Goal: Information Seeking & Learning: Learn about a topic

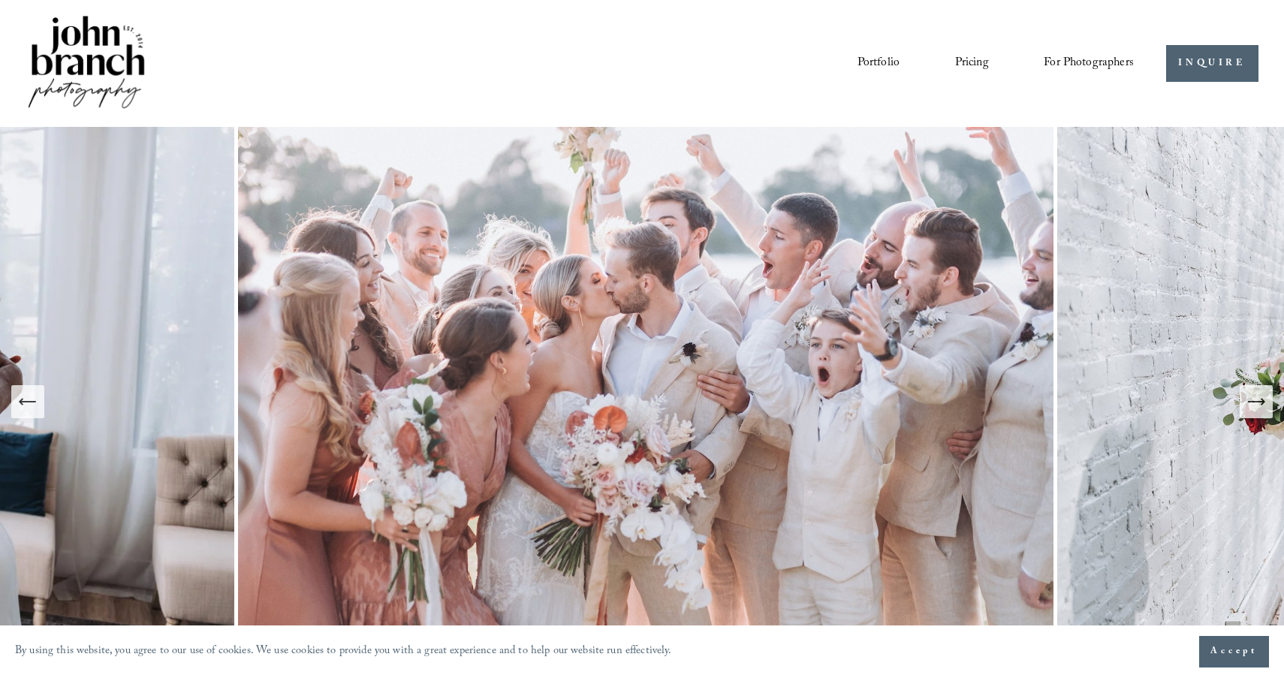
click at [1079, 56] on span "For Photographers" at bounding box center [1088, 63] width 90 height 23
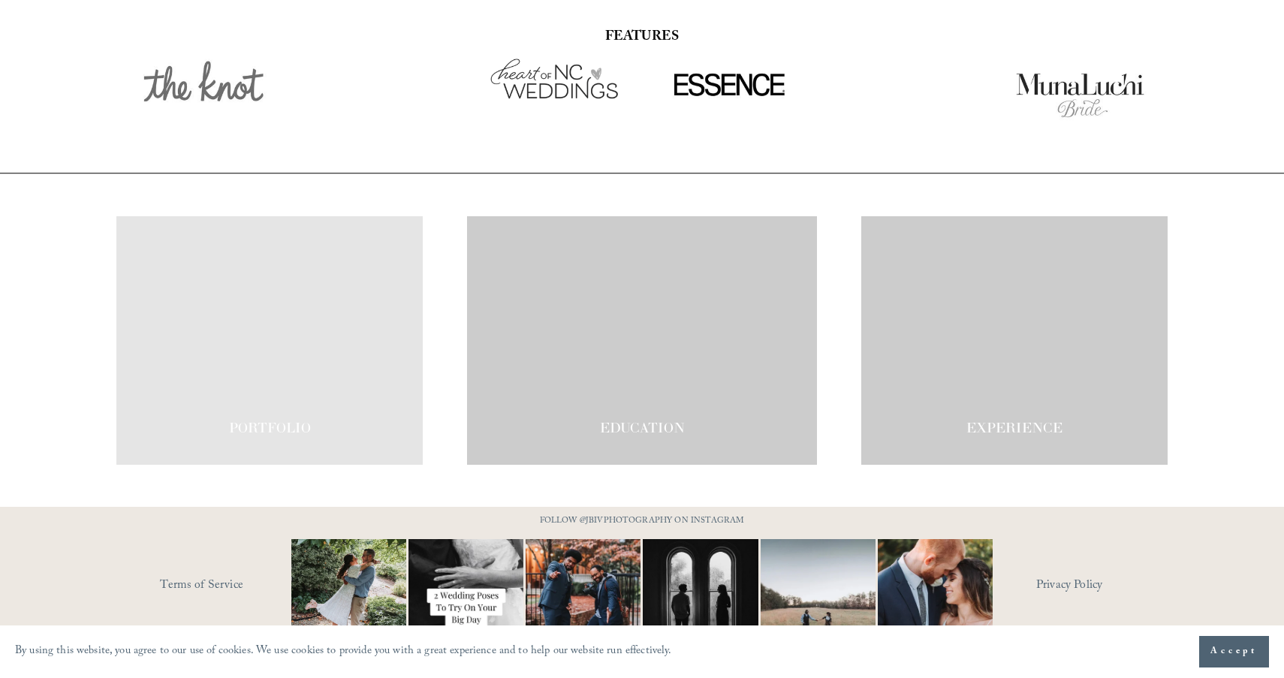
scroll to position [2567, 0]
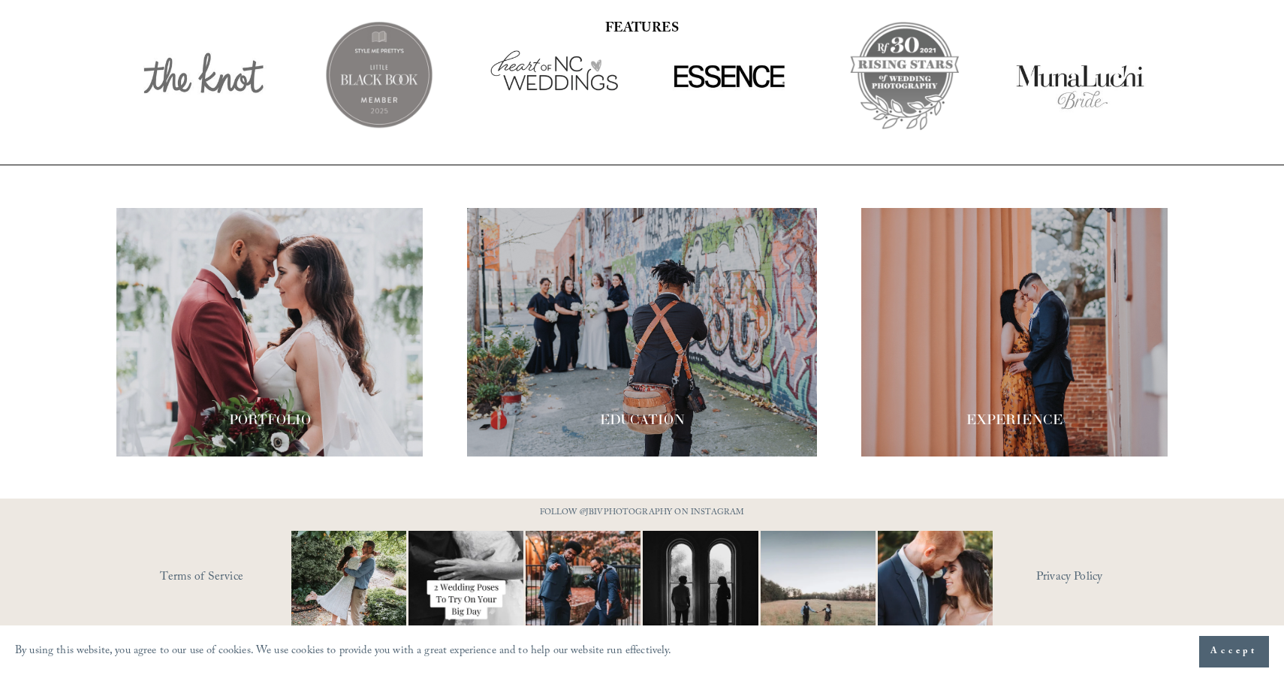
click at [688, 366] on div at bounding box center [642, 332] width 351 height 248
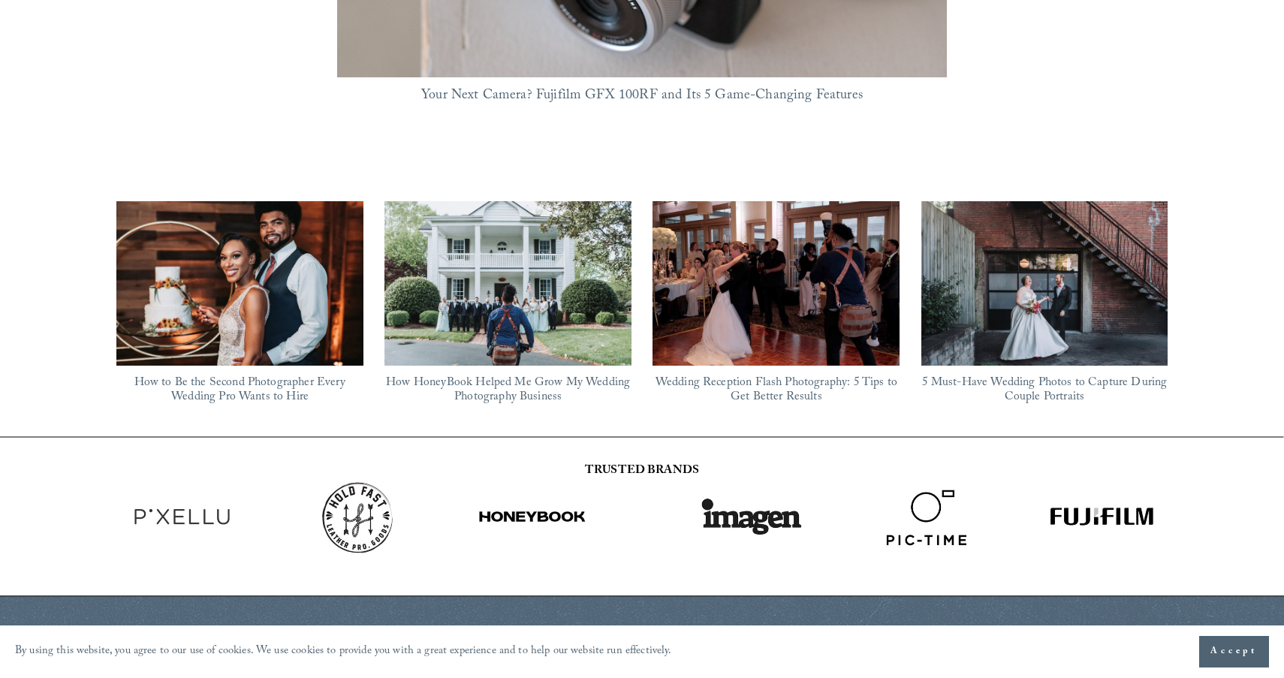
scroll to position [1318, 0]
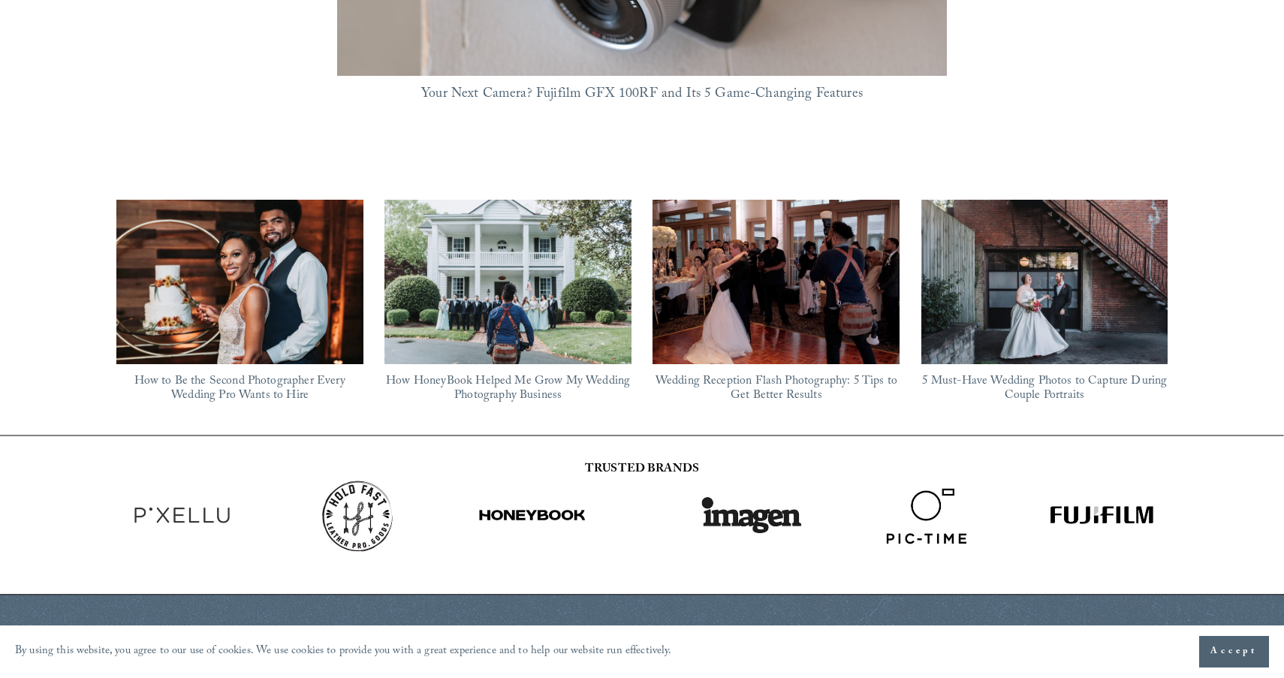
click at [981, 294] on img at bounding box center [1044, 282] width 247 height 164
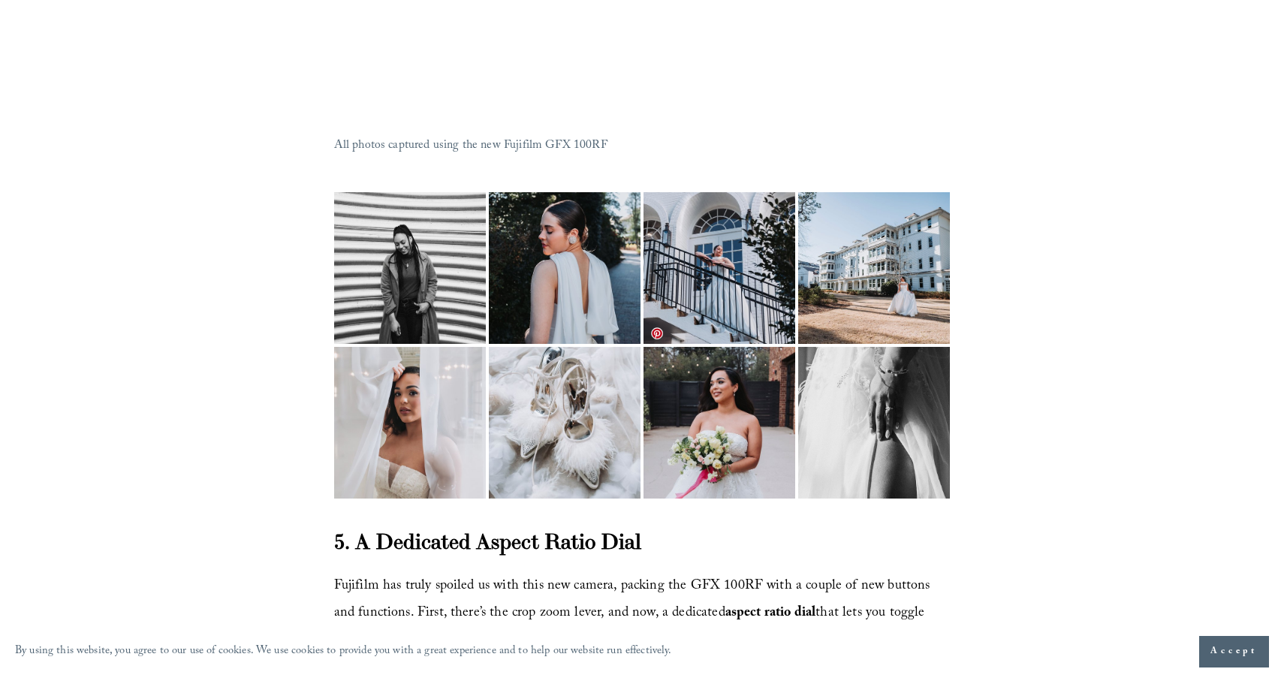
scroll to position [4940, 0]
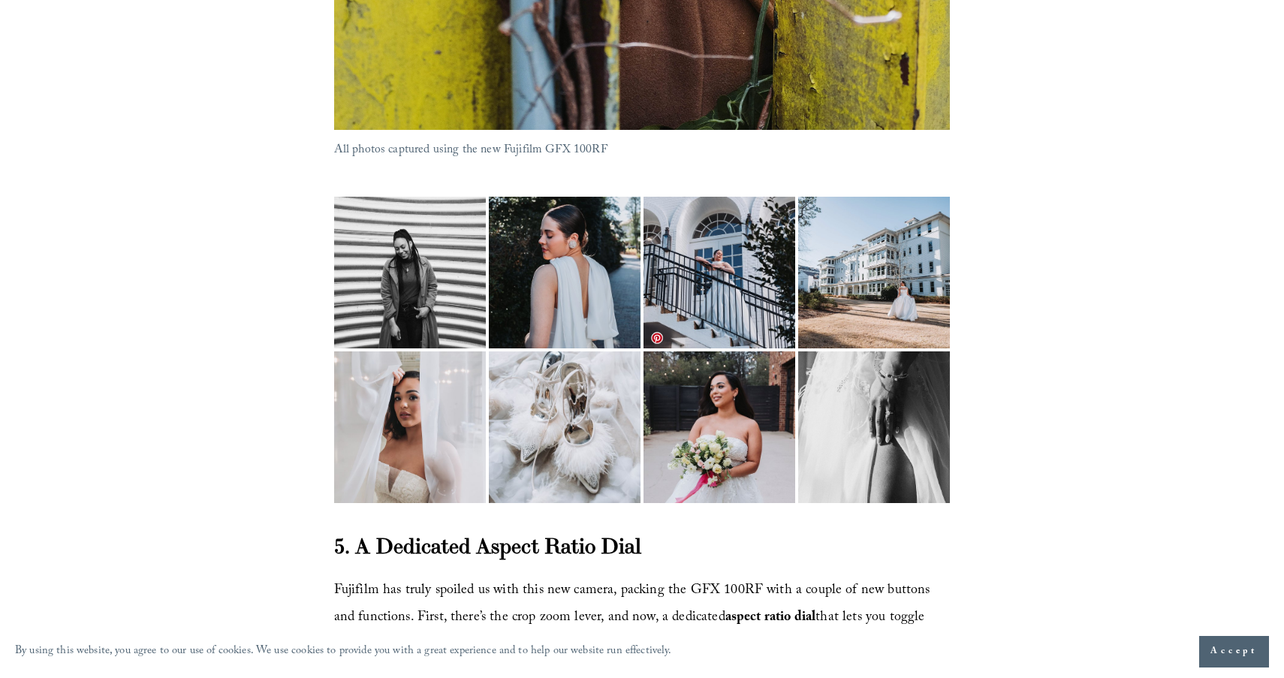
click at [744, 350] on img at bounding box center [719, 450] width 152 height 202
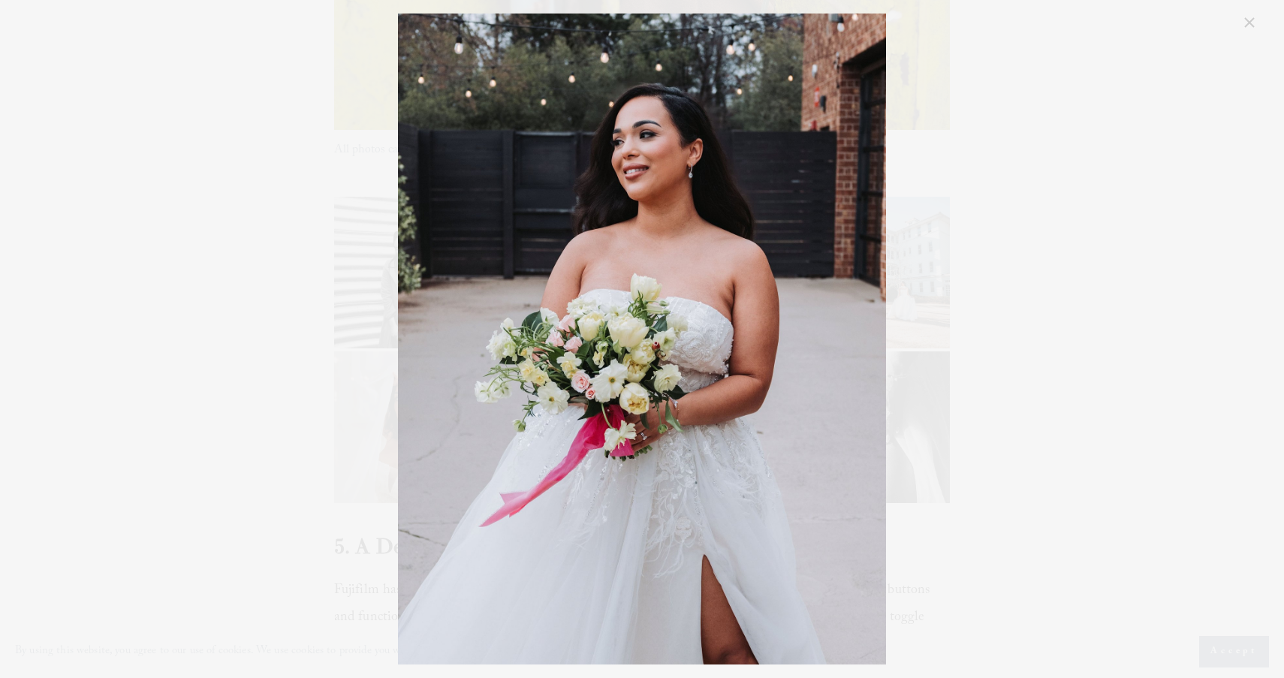
click at [932, 190] on div "fujifilm-gfx100rf-review-for-wedding-photographers-7.jpg" at bounding box center [642, 339] width 1233 height 651
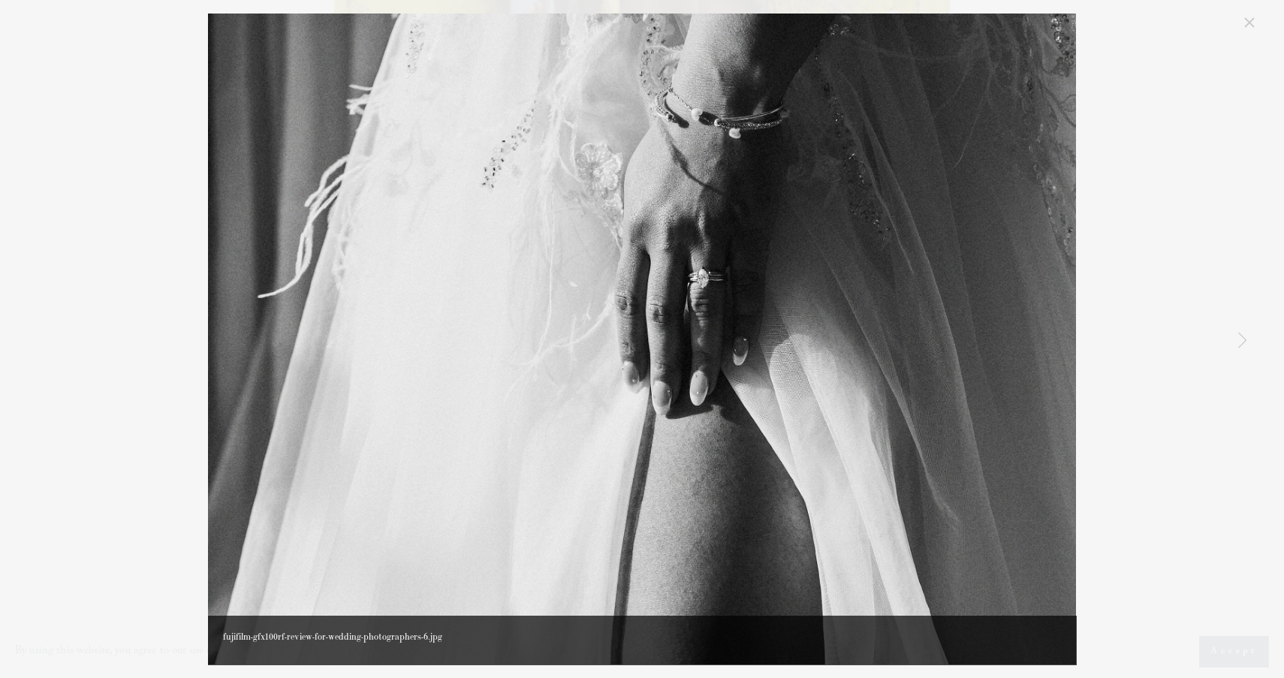
click at [853, 219] on img "Gallery" at bounding box center [642, 339] width 868 height 651
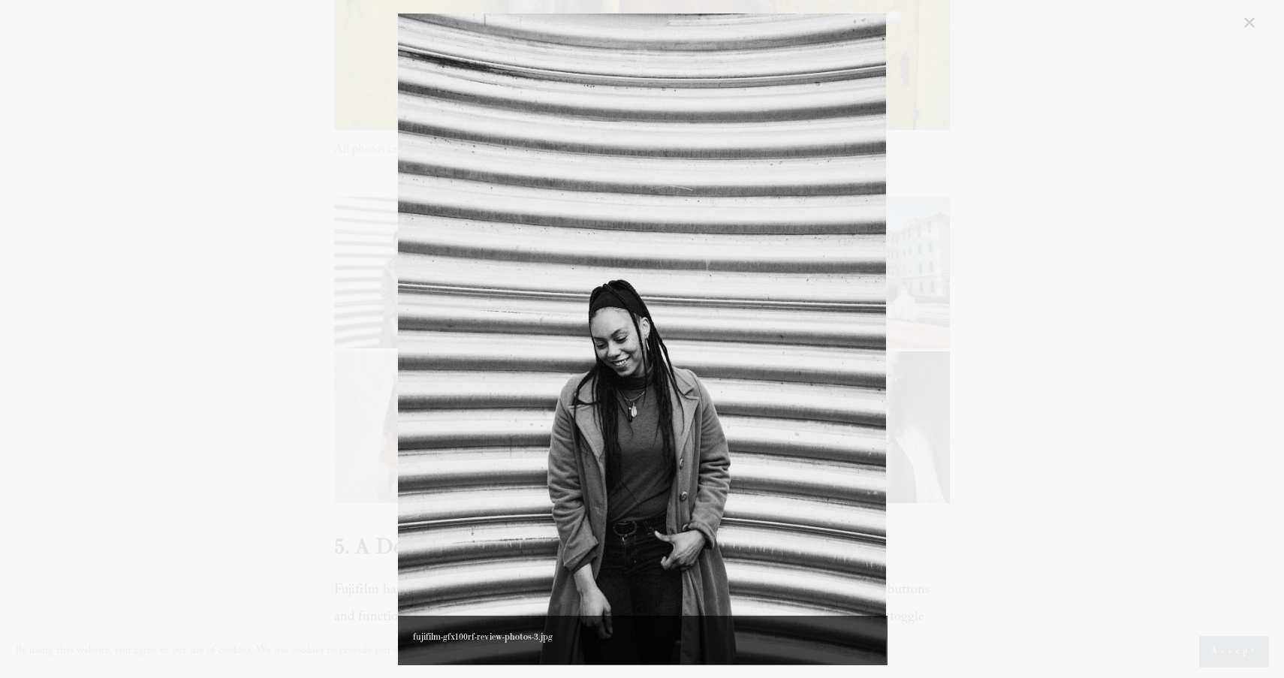
click at [853, 219] on img "Gallery" at bounding box center [642, 339] width 488 height 651
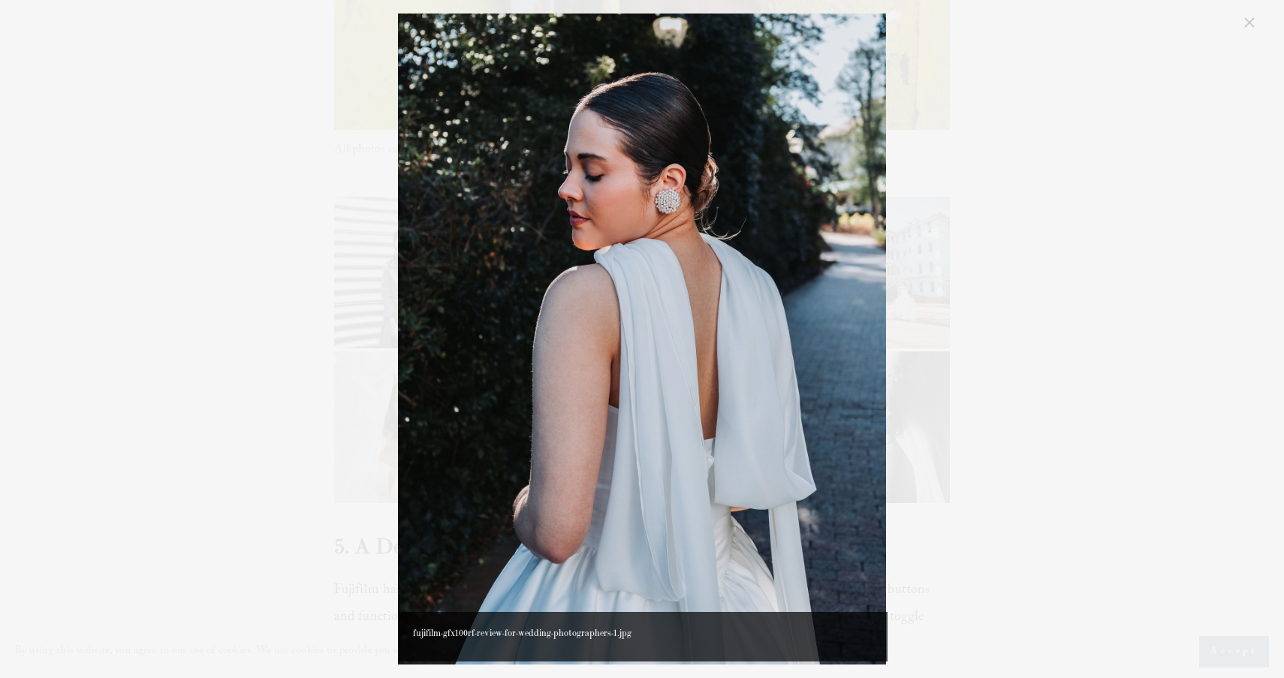
click at [853, 219] on img "Gallery" at bounding box center [642, 339] width 488 height 651
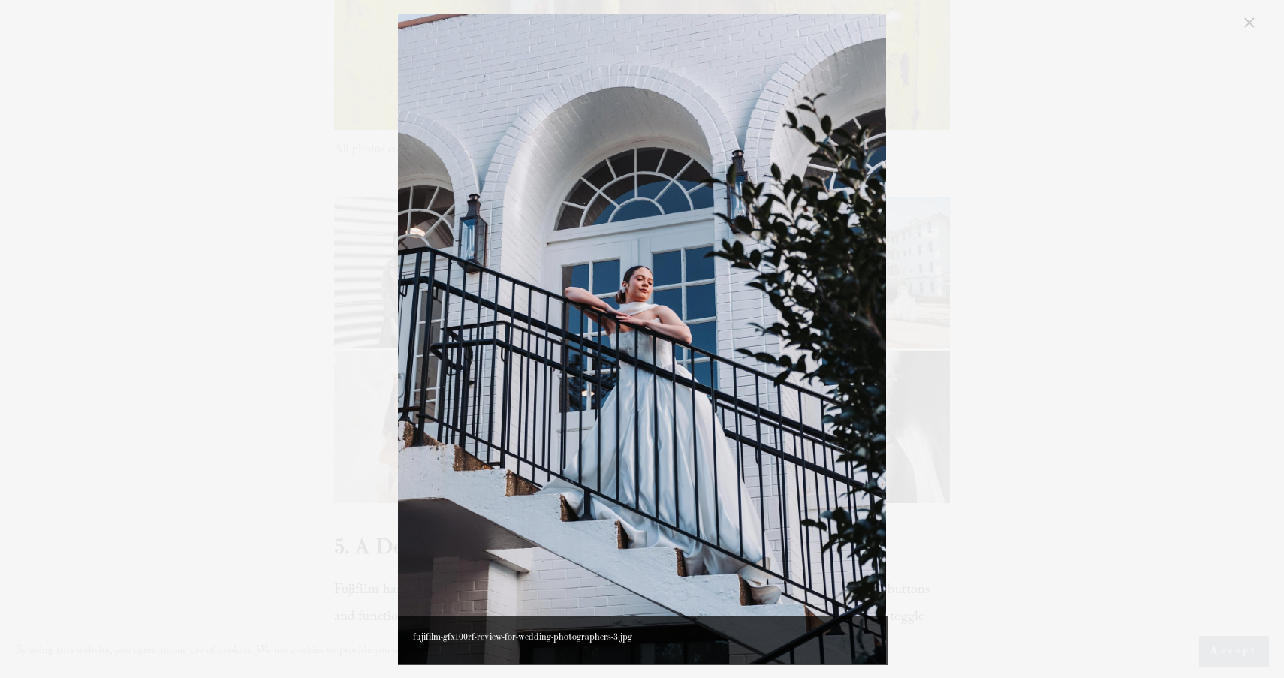
click at [853, 219] on img "Gallery" at bounding box center [642, 339] width 488 height 651
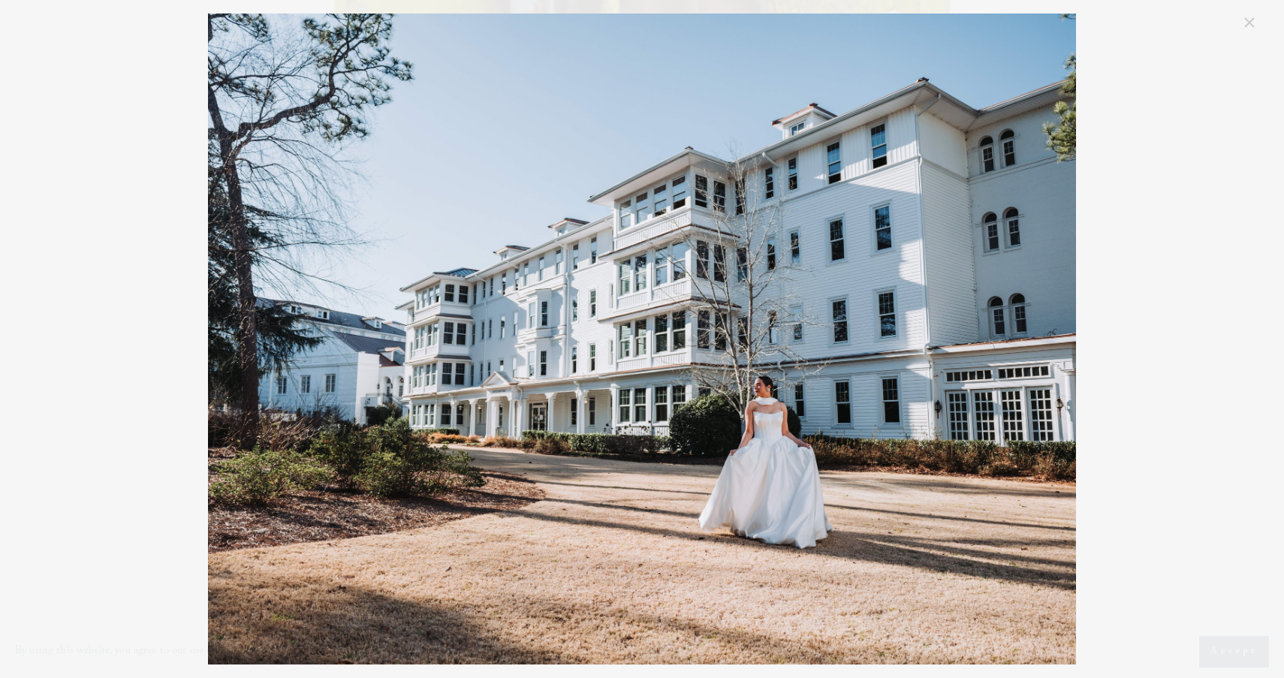
click at [1200, 224] on div "fujifilm-gfx100rf-review-for-wedding-photographers-2.jpg" at bounding box center [642, 339] width 1233 height 651
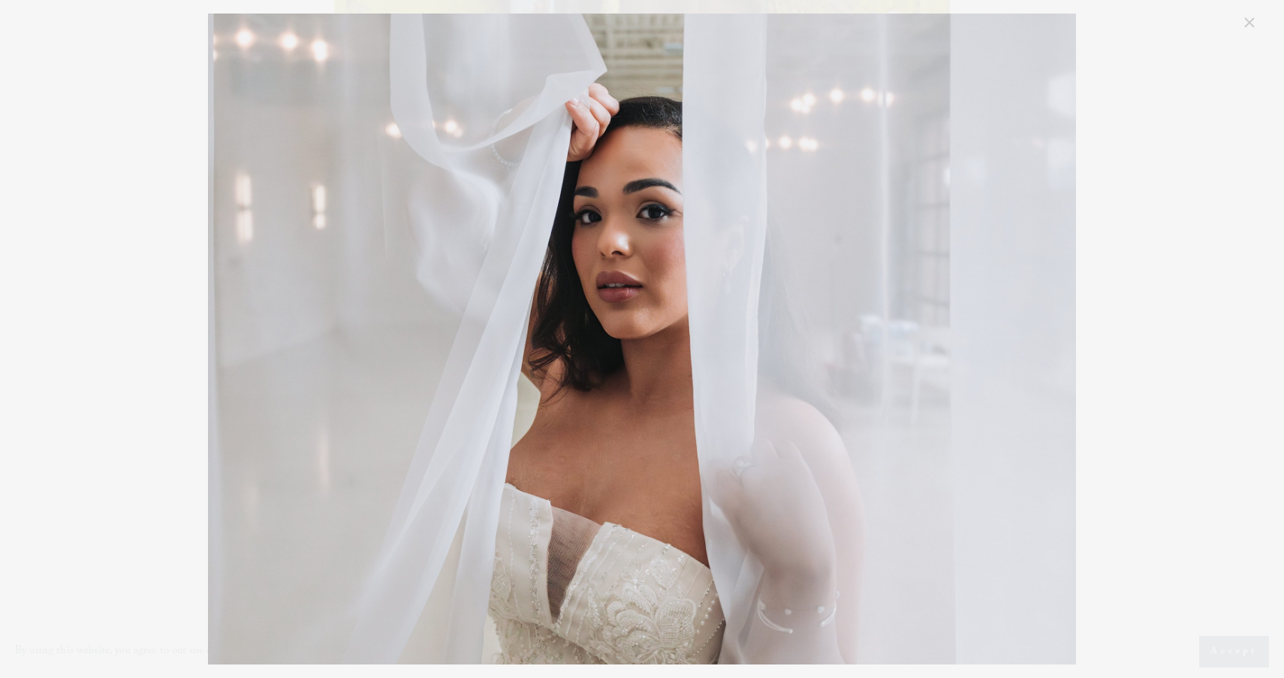
click at [1141, 149] on div "fujifilm-gfx100rf-review-for-wedding-photographers-5.jpg" at bounding box center [642, 339] width 1233 height 651
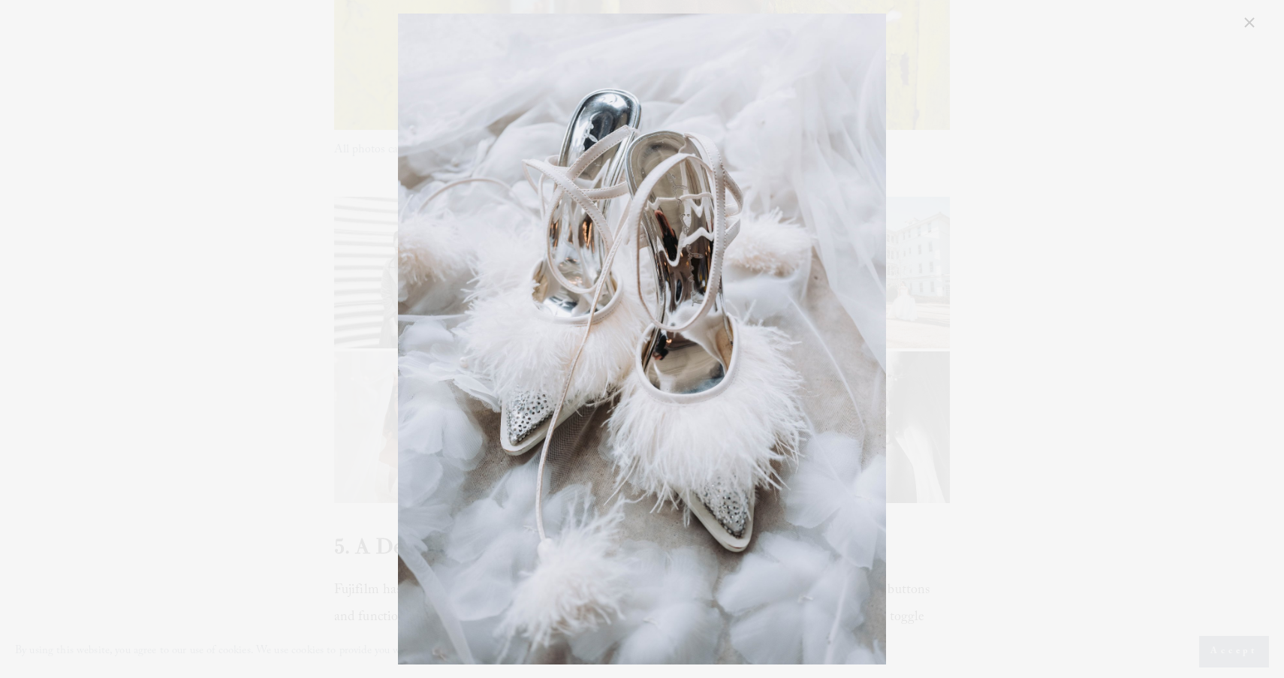
click at [1251, 20] on link "Close" at bounding box center [1249, 23] width 18 height 18
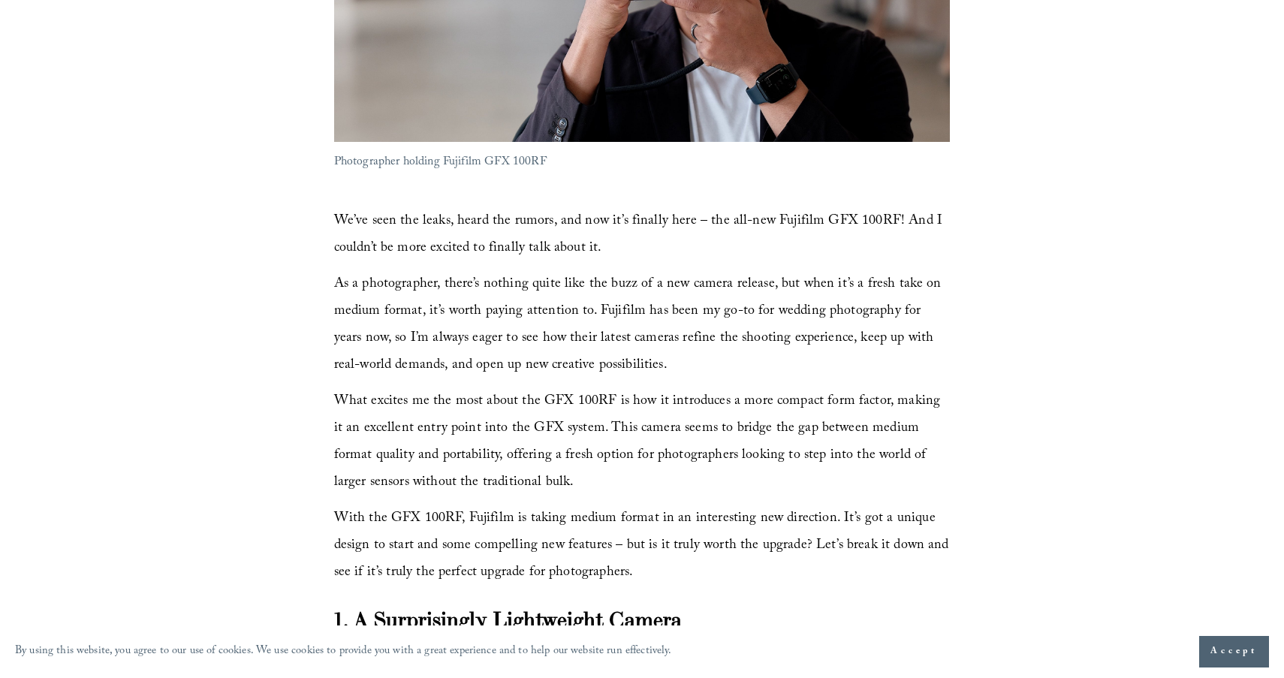
scroll to position [0, 0]
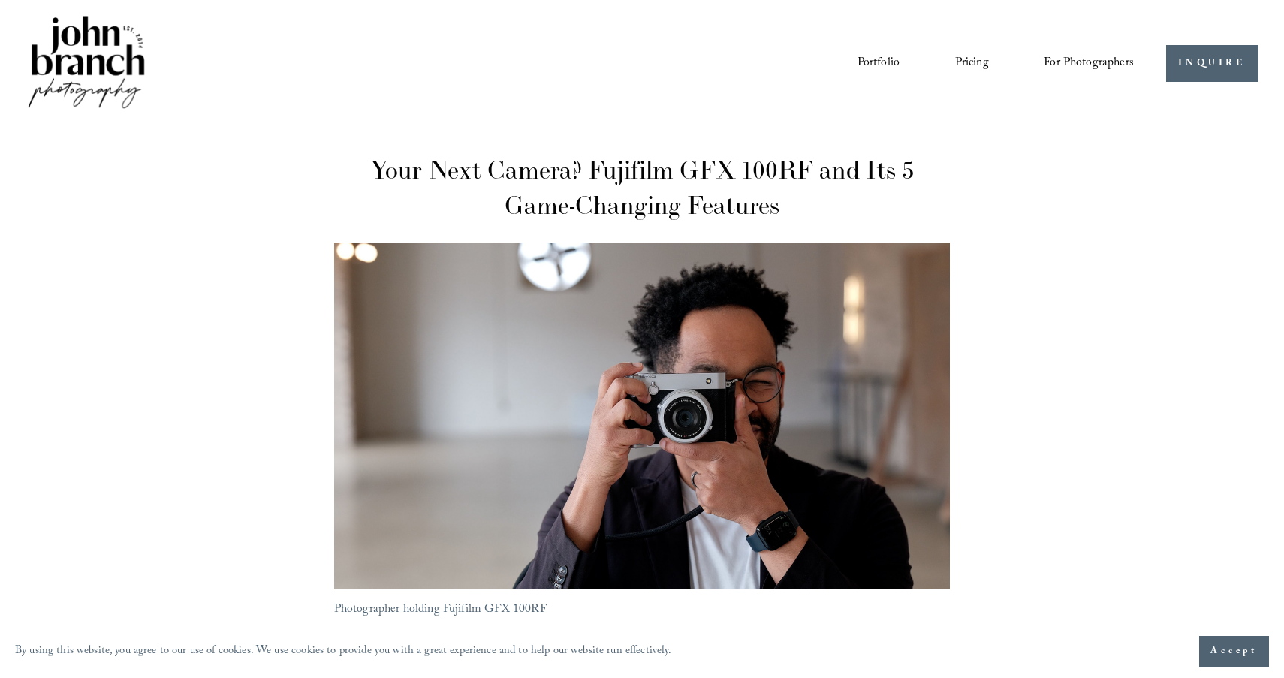
click at [961, 62] on link "Pricing" at bounding box center [972, 63] width 34 height 26
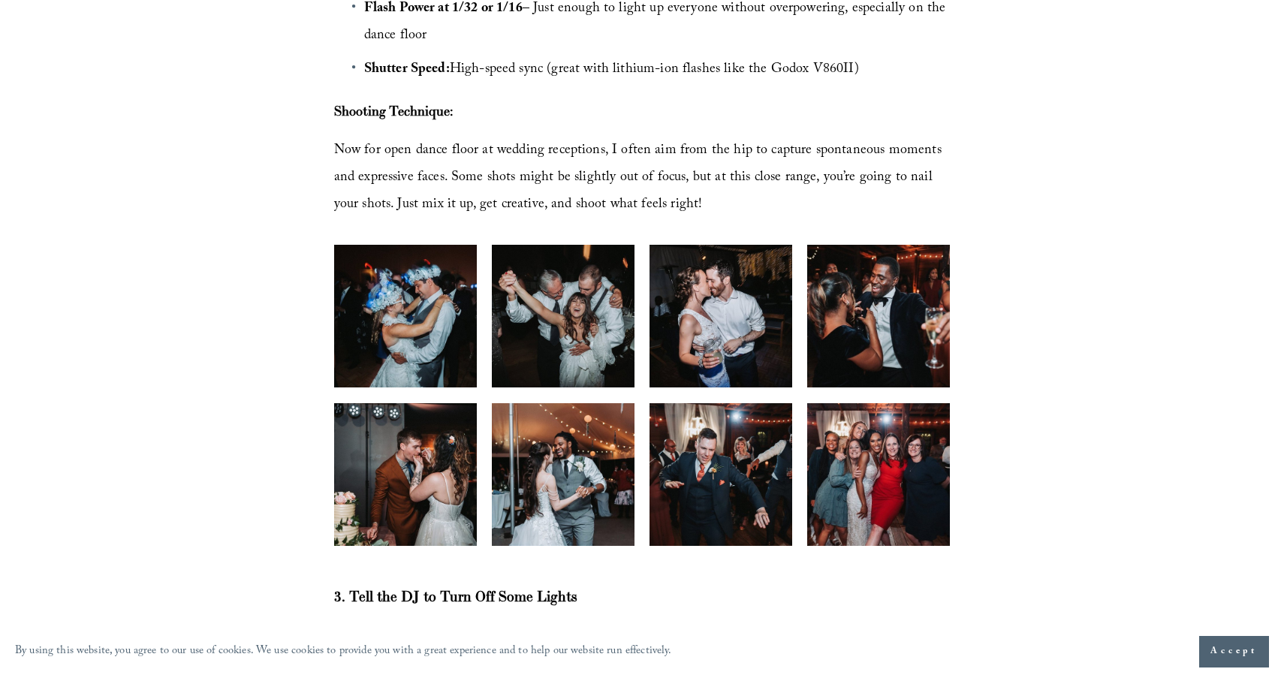
scroll to position [2778, 0]
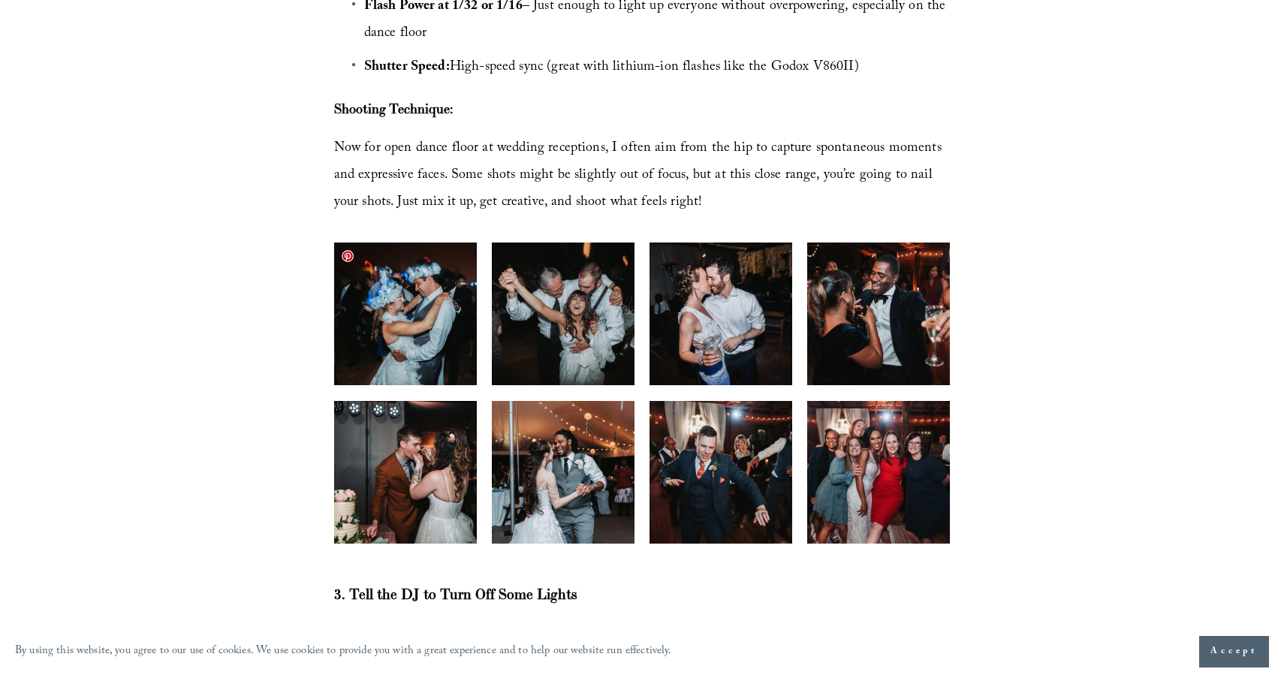
click at [412, 324] on img at bounding box center [405, 313] width 214 height 143
click at [427, 308] on img at bounding box center [405, 313] width 214 height 143
click at [562, 330] on img at bounding box center [563, 313] width 214 height 143
click at [685, 333] on img at bounding box center [721, 313] width 214 height 143
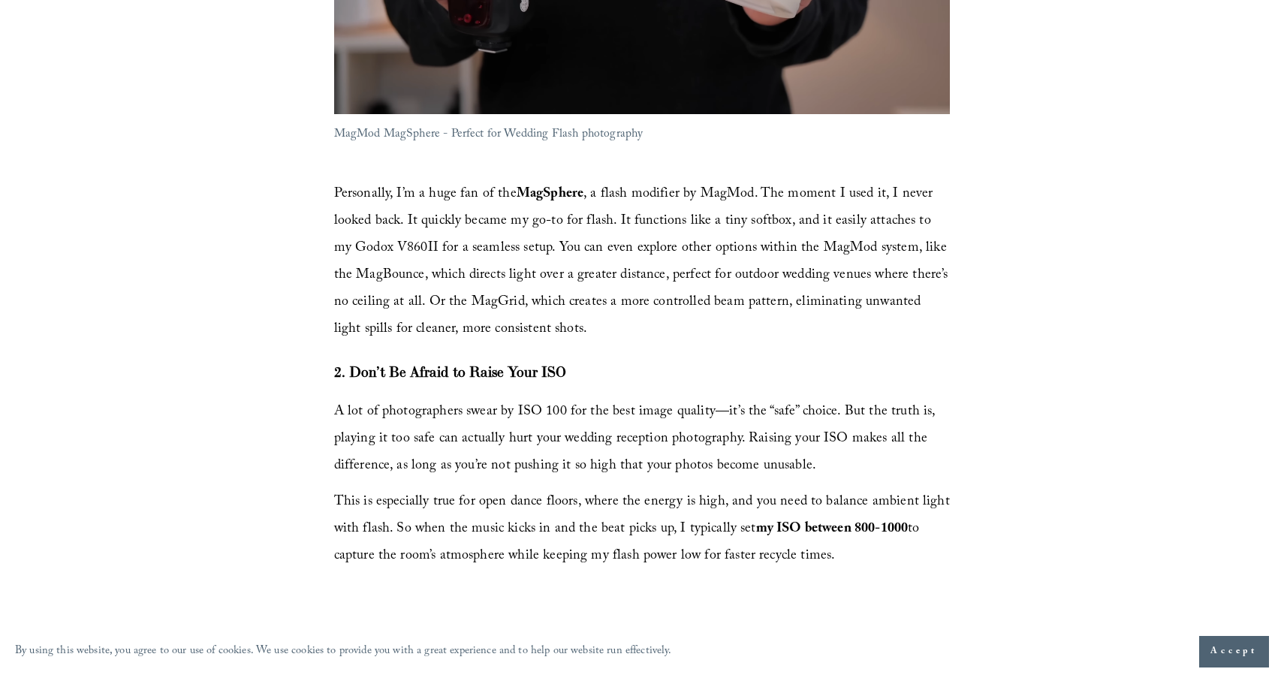
scroll to position [1510, 0]
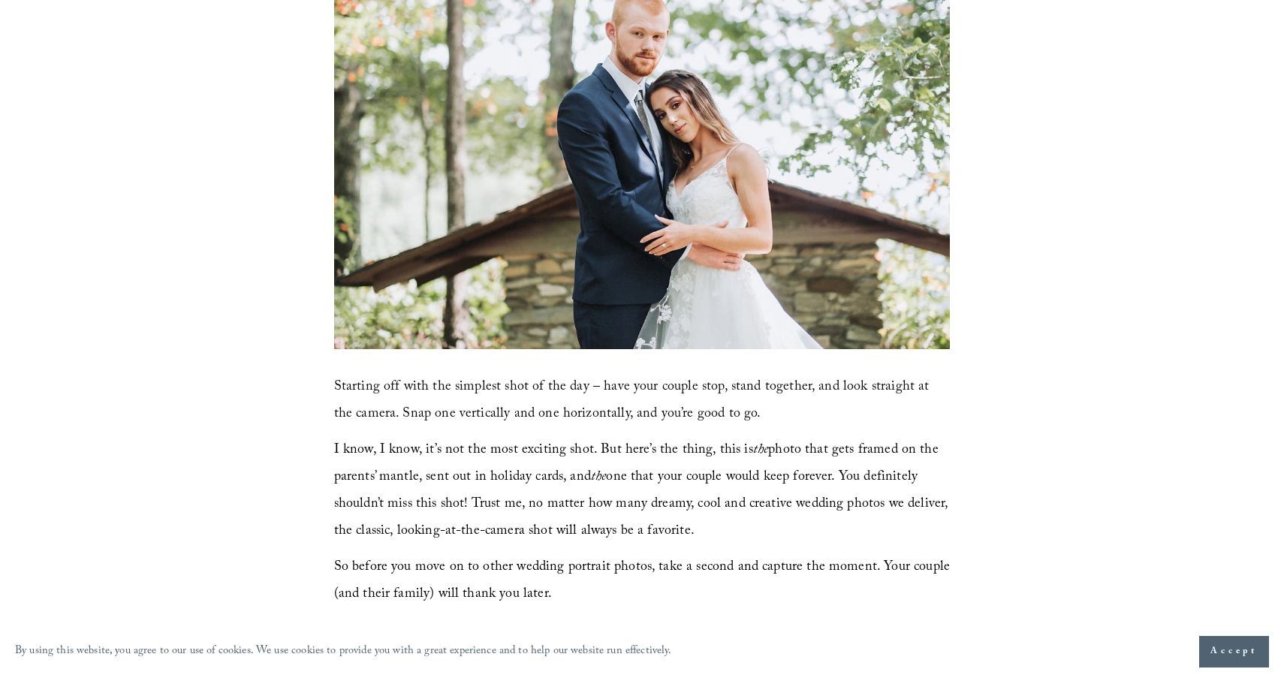
scroll to position [577, 0]
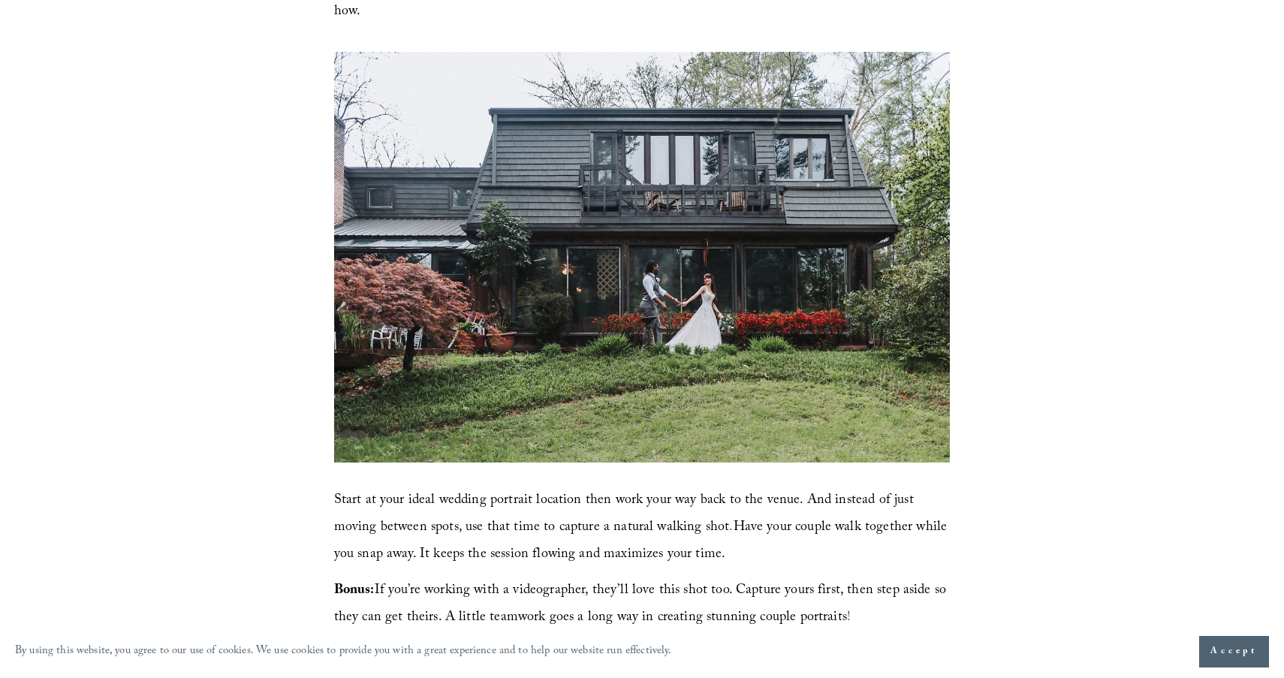
scroll to position [1101, 0]
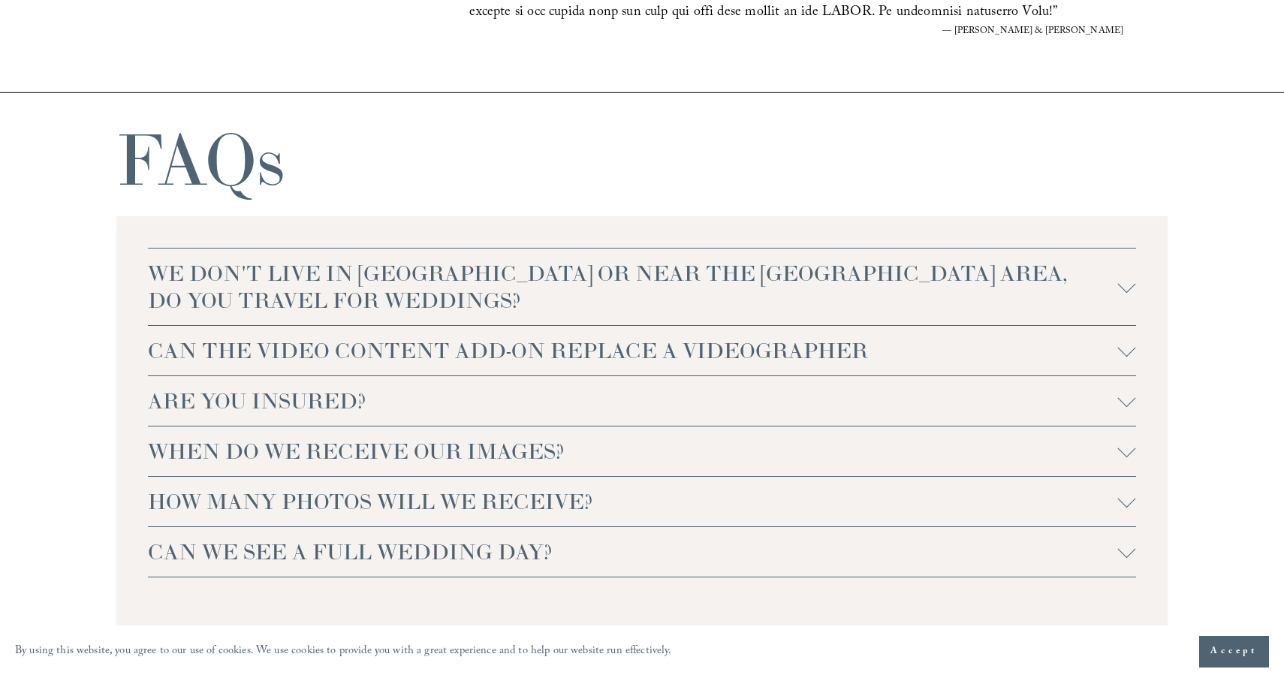
scroll to position [3146, 0]
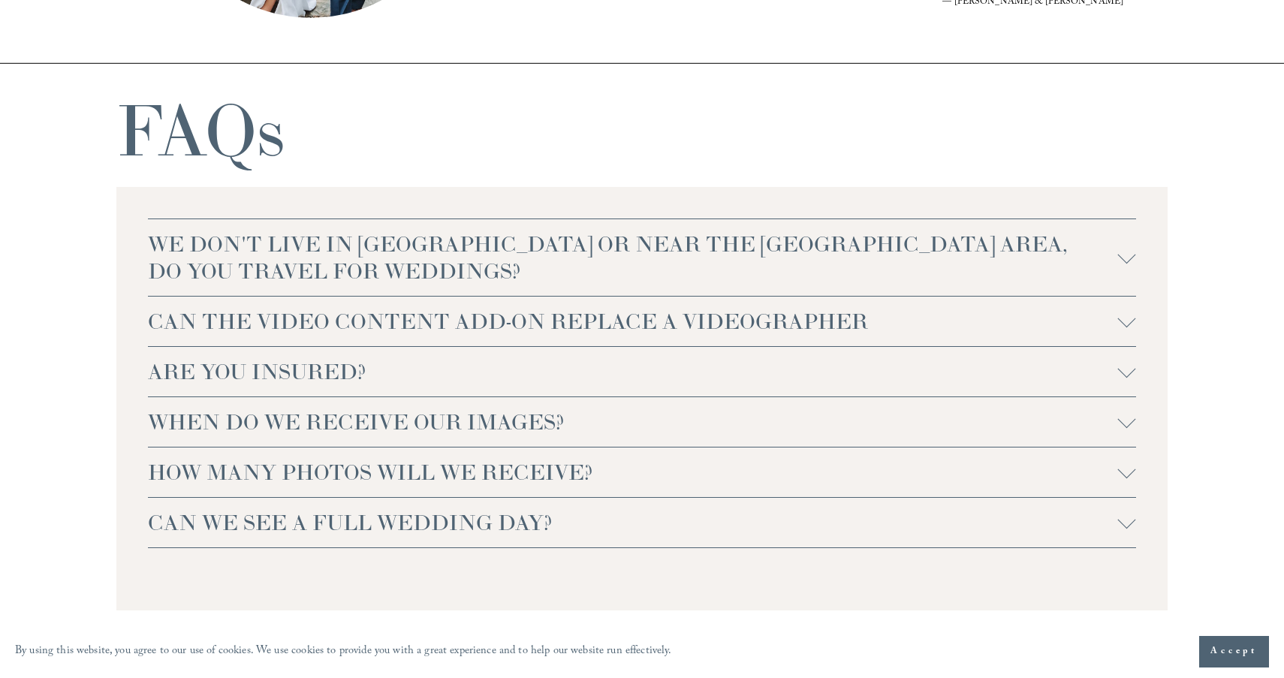
click at [1125, 254] on div at bounding box center [1127, 254] width 18 height 18
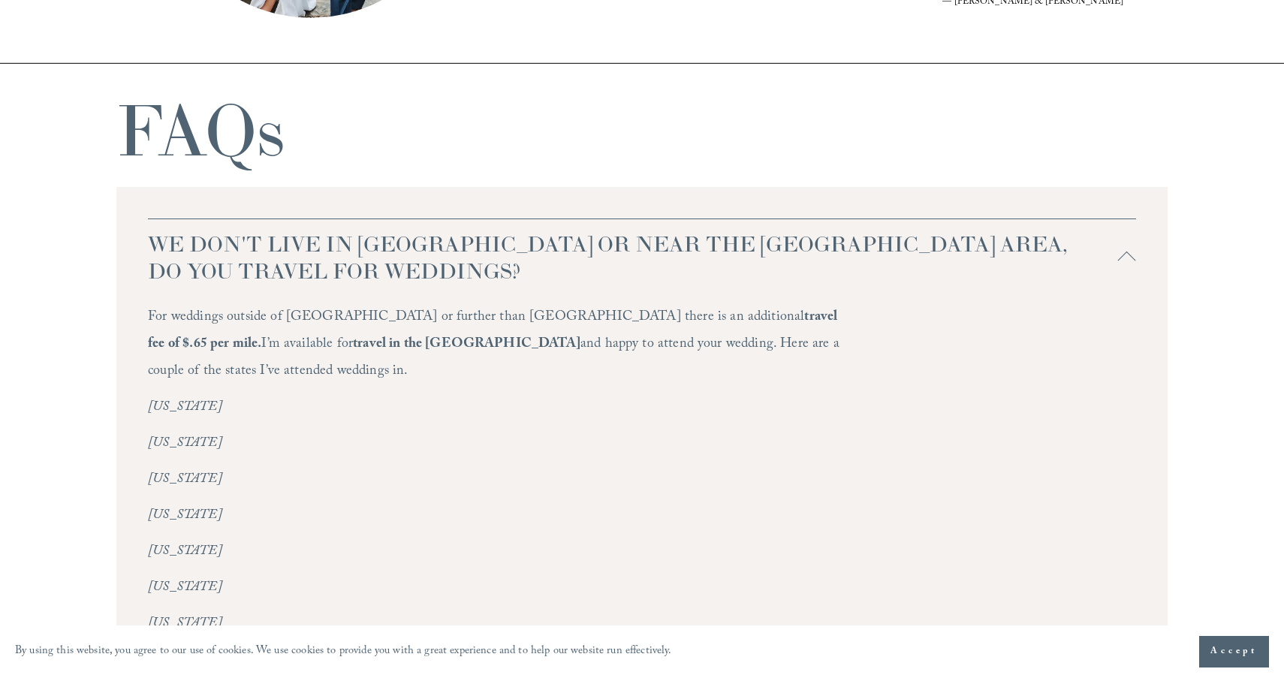
click at [1125, 254] on div at bounding box center [1127, 260] width 18 height 18
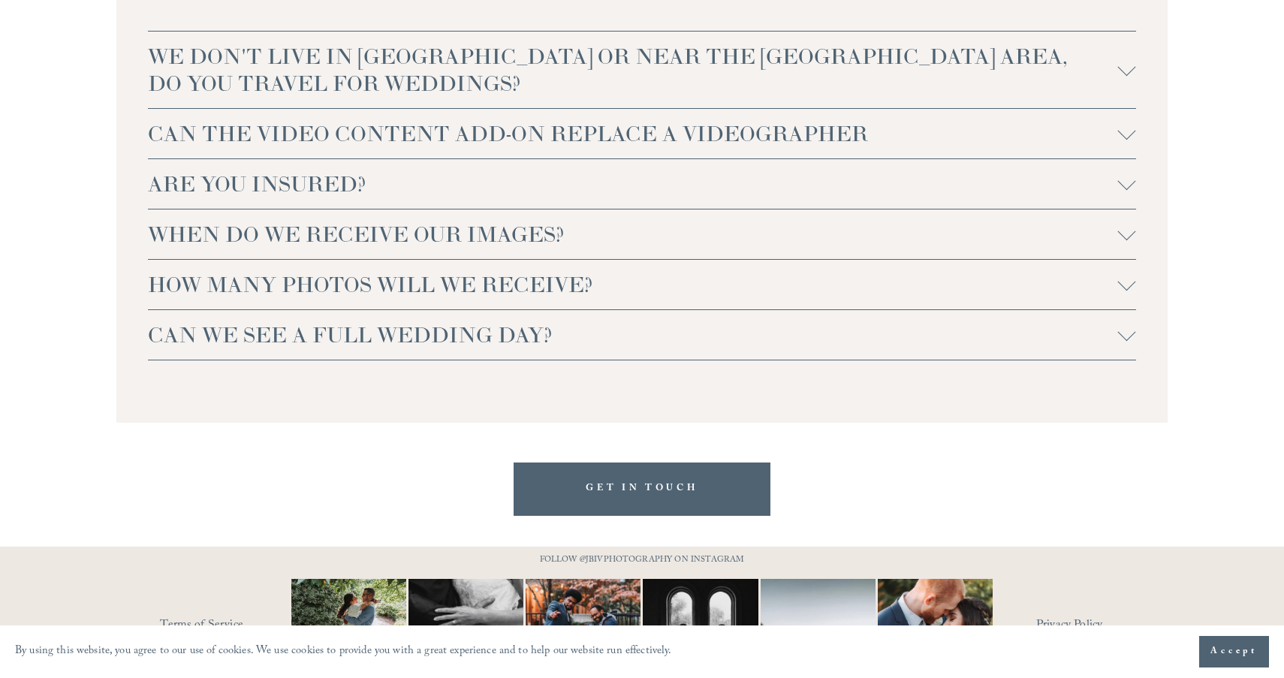
scroll to position [3336, 0]
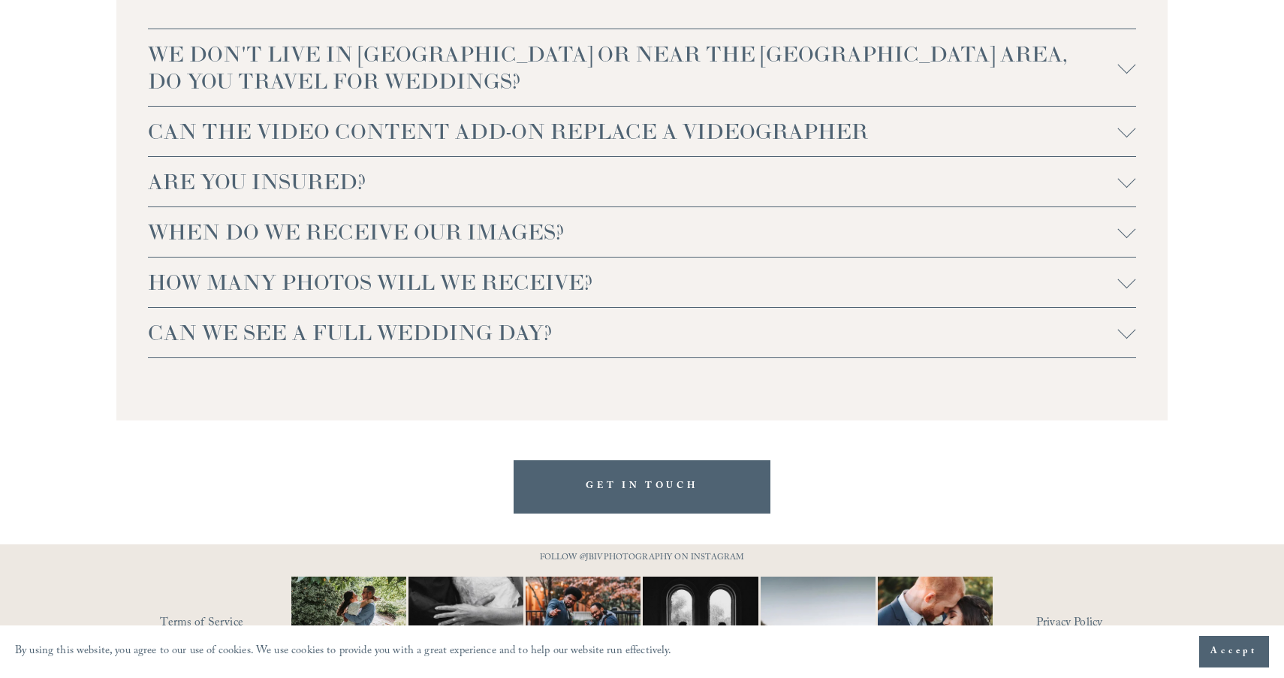
click at [1121, 134] on div at bounding box center [1127, 131] width 18 height 18
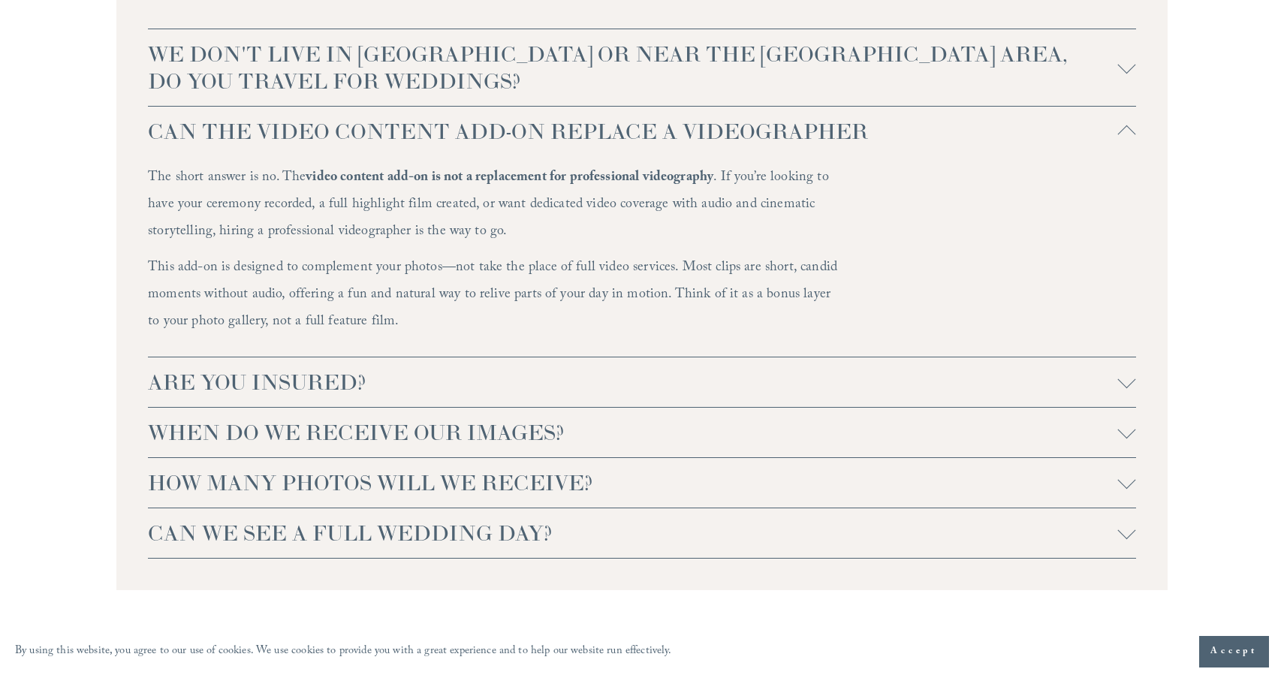
click at [1121, 134] on div at bounding box center [1127, 134] width 18 height 18
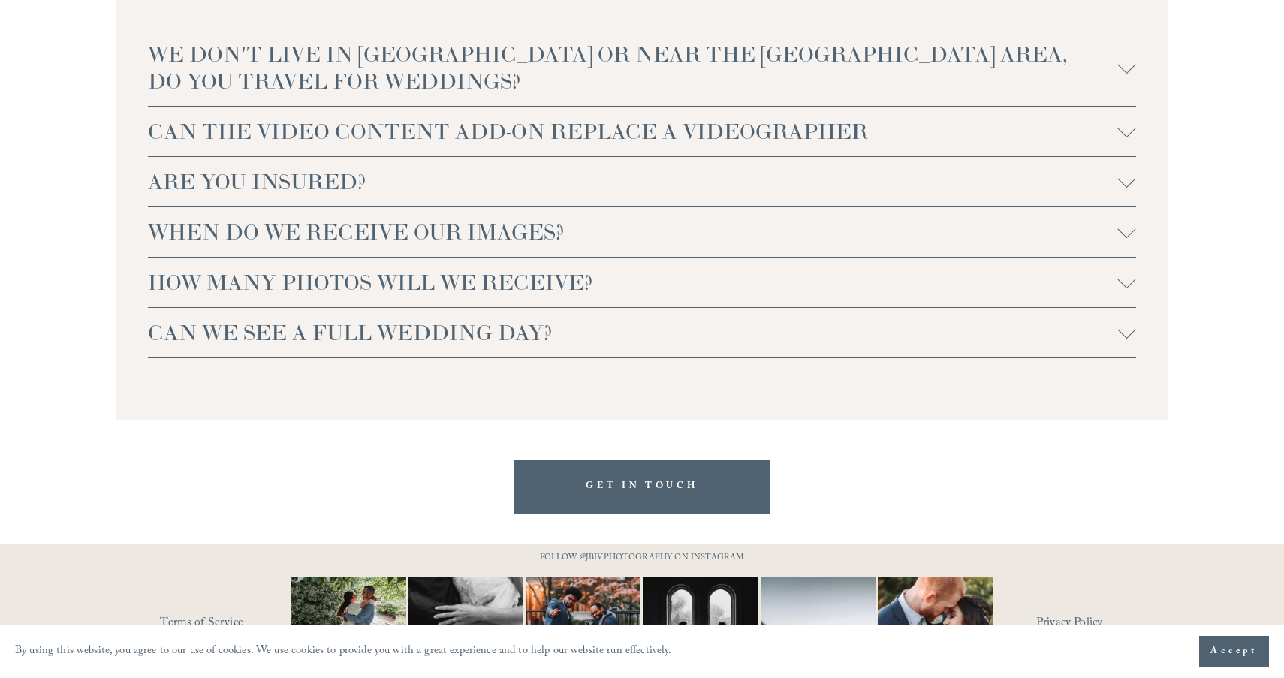
click at [1118, 337] on div at bounding box center [1127, 333] width 18 height 18
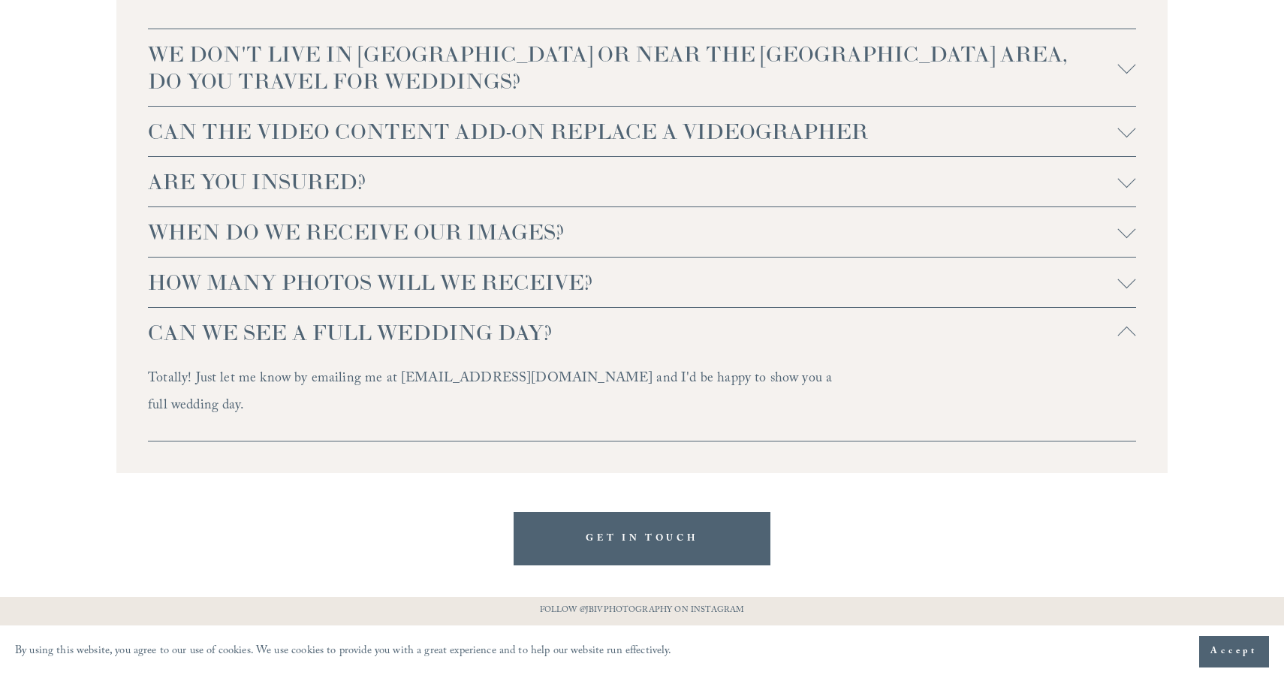
click at [1118, 337] on div at bounding box center [1127, 336] width 18 height 18
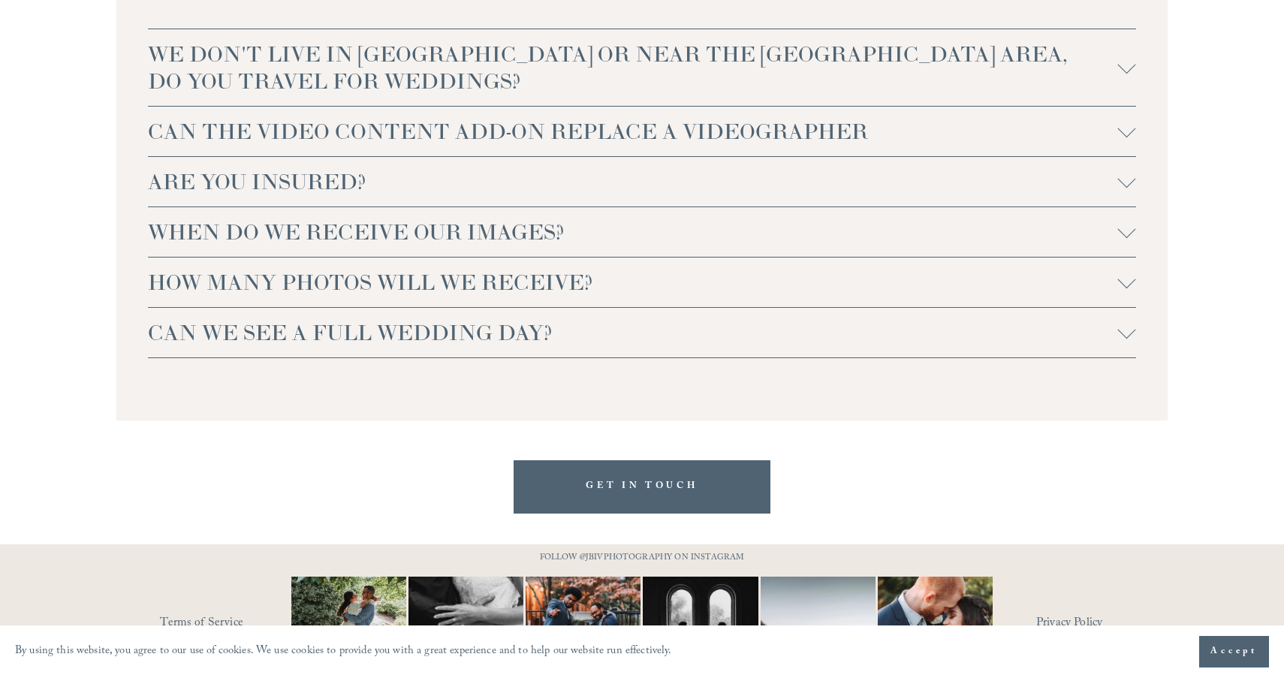
click at [1131, 274] on button "HOW MANY PHOTOS WILL WE RECEIVE?" at bounding box center [642, 282] width 988 height 50
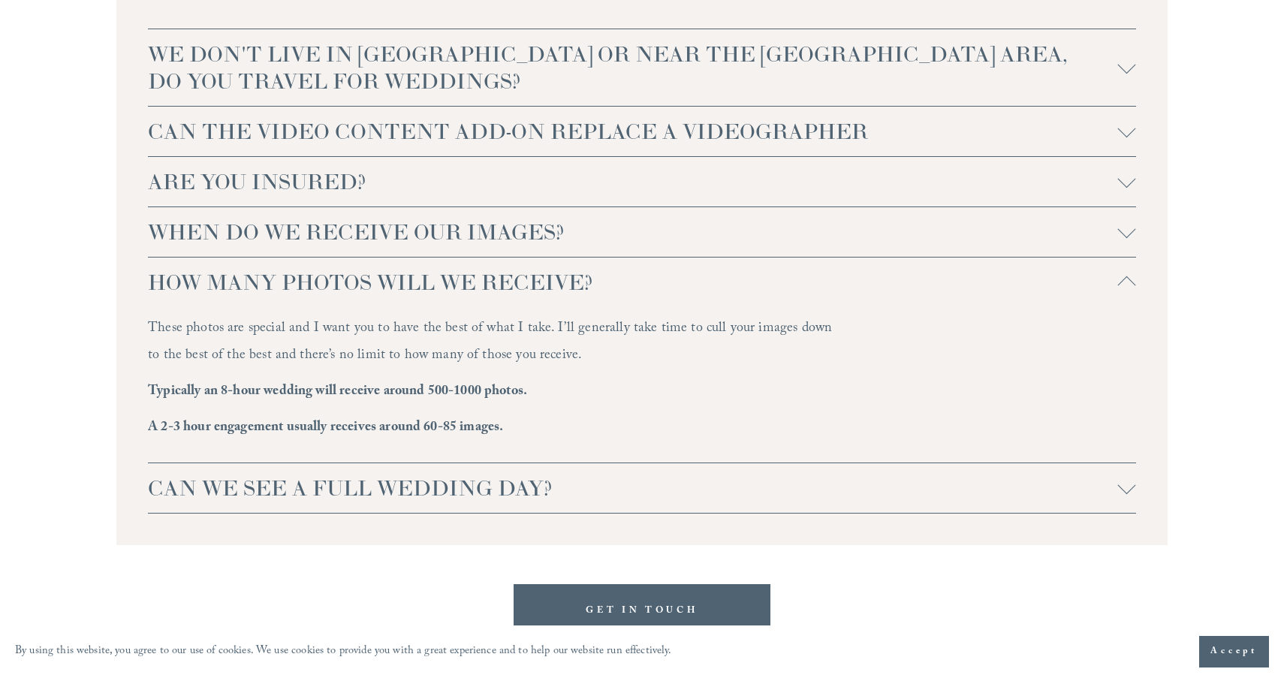
click at [1131, 274] on button "HOW MANY PHOTOS WILL WE RECEIVE?" at bounding box center [642, 282] width 988 height 50
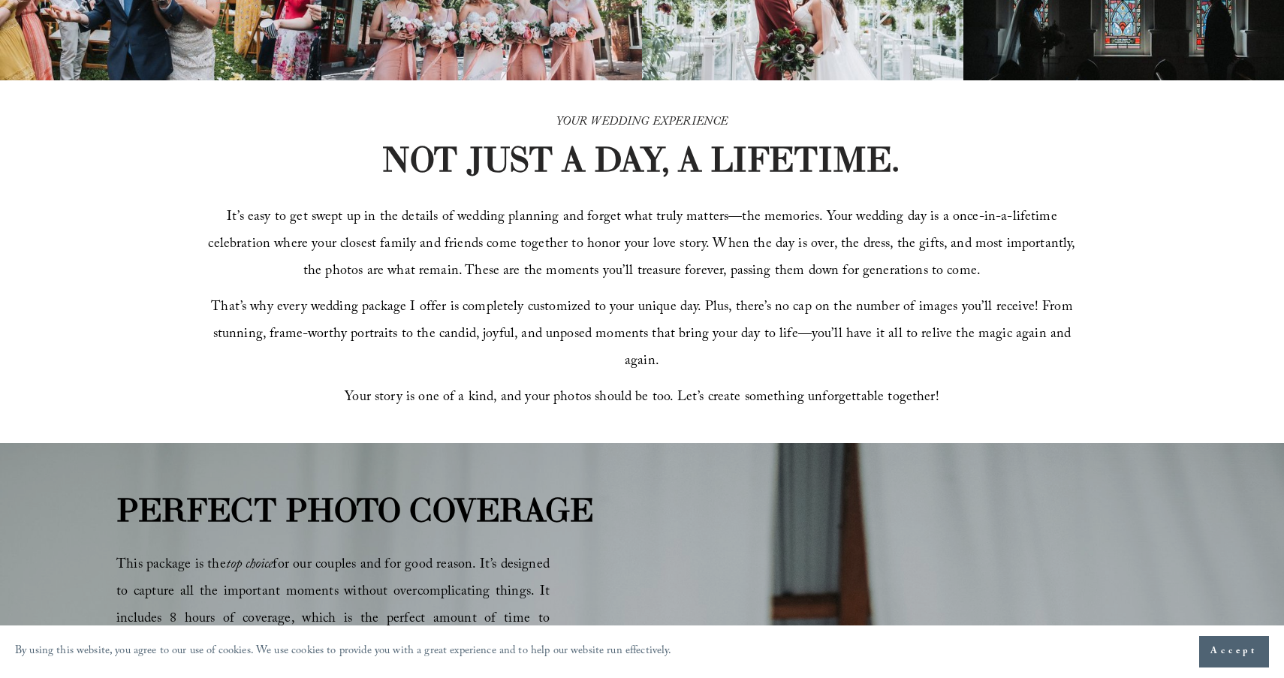
scroll to position [0, 0]
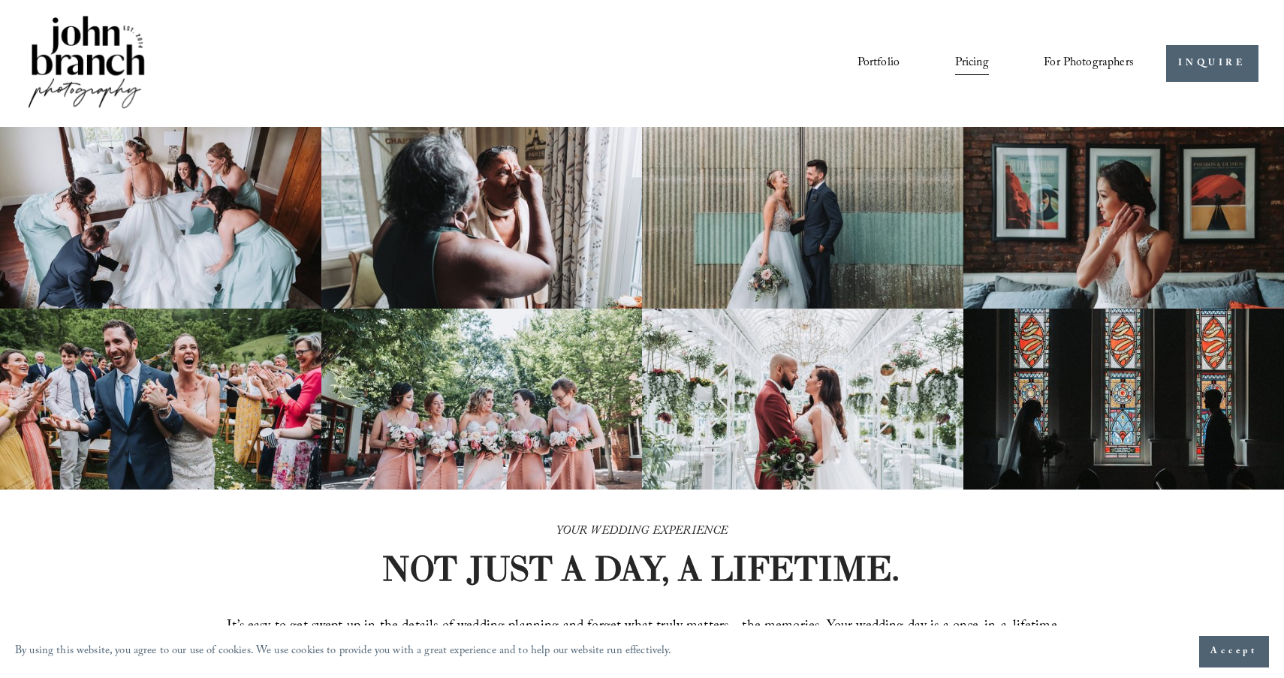
click at [903, 53] on nav "Portfolio Pricing For Photographers Presets Education Courses Blog" at bounding box center [995, 63] width 276 height 26
click at [888, 62] on link "Portfolio" at bounding box center [878, 63] width 42 height 26
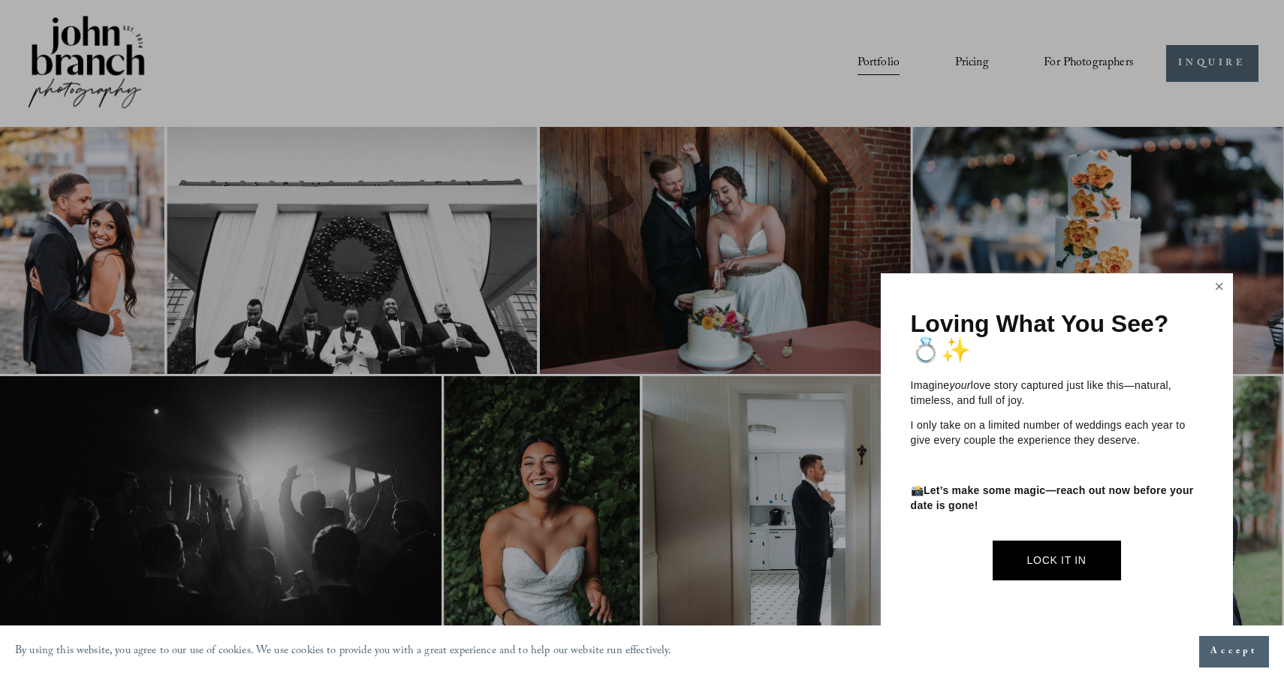
click at [1216, 287] on link "Close" at bounding box center [1219, 288] width 23 height 24
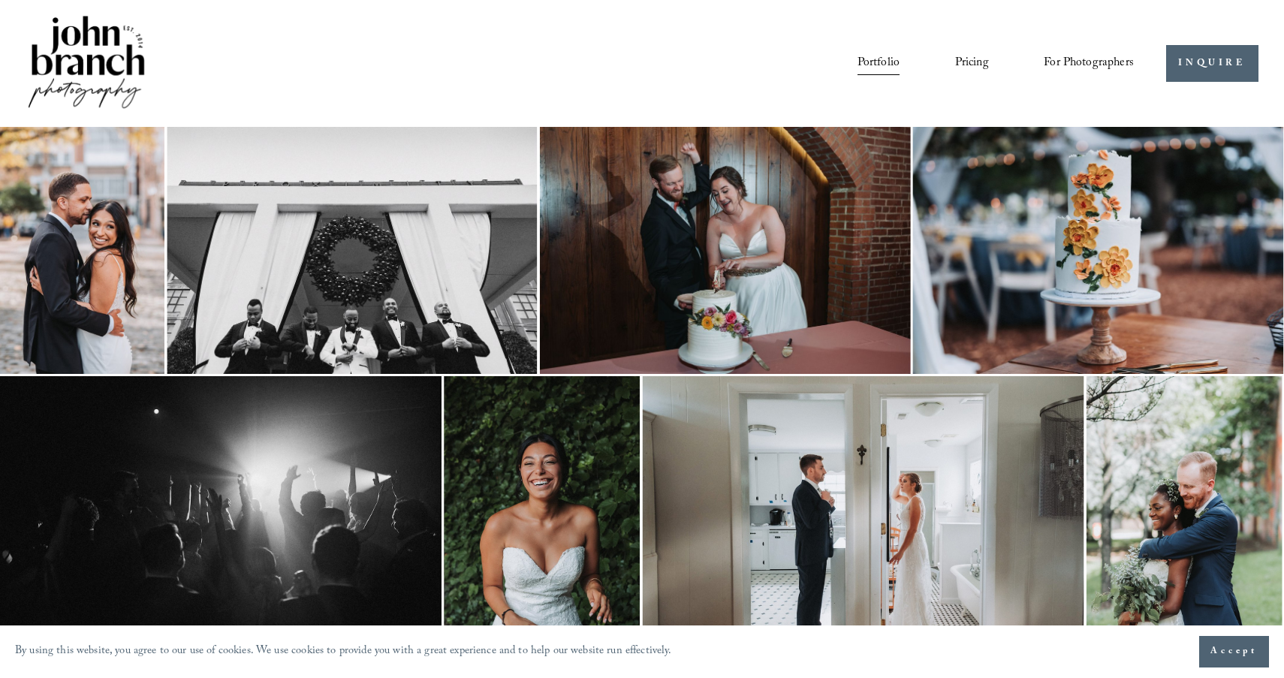
click at [0, 0] on link "Blog" at bounding box center [0, 0] width 0 height 0
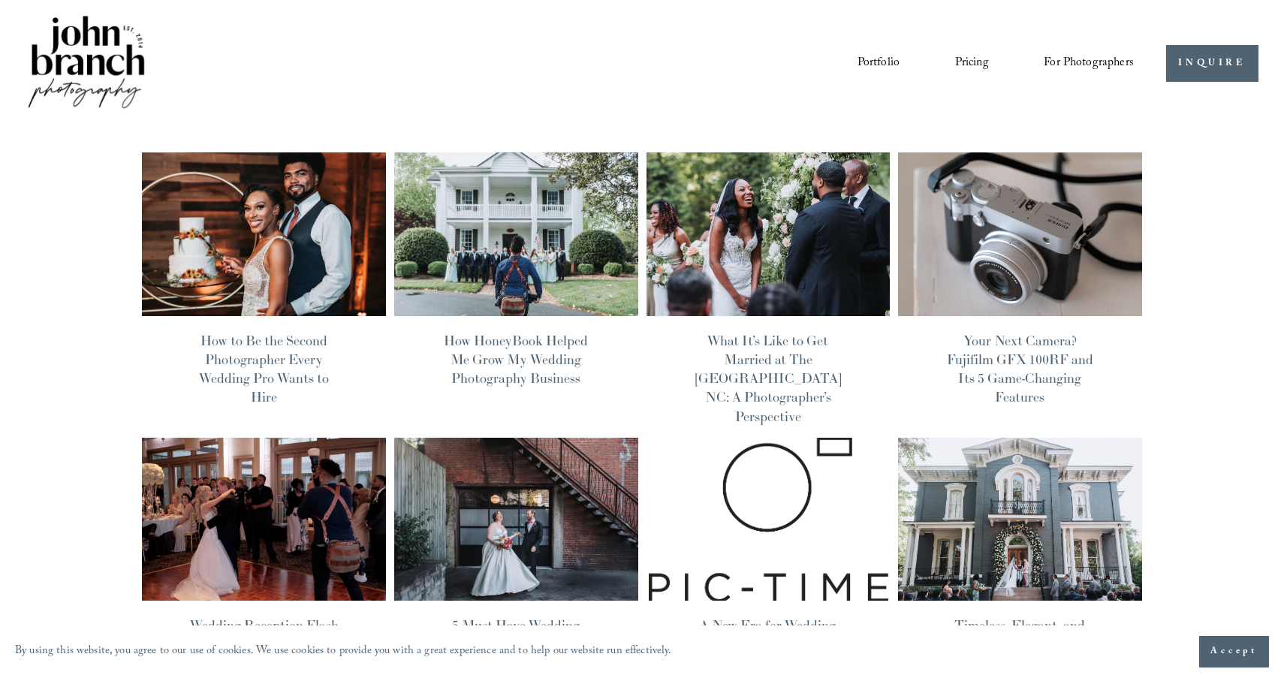
click at [0, 0] on span "Education" at bounding box center [0, 0] width 0 height 0
